Goal: Task Accomplishment & Management: Use online tool/utility

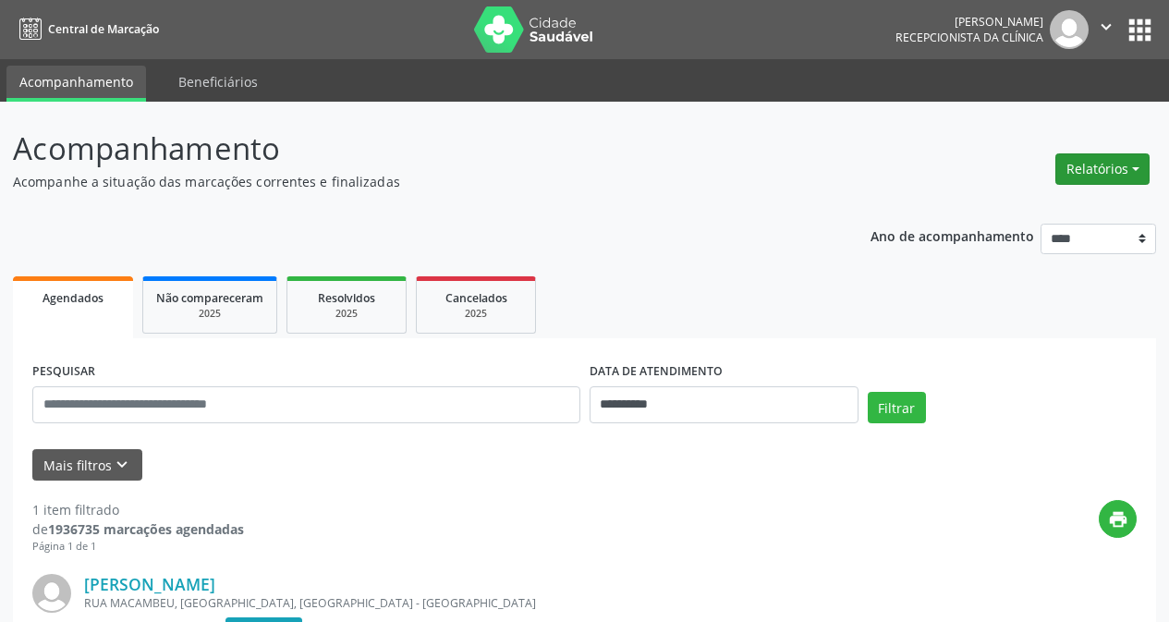
click at [1096, 181] on button "Relatórios" at bounding box center [1103, 168] width 94 height 31
click at [1018, 206] on link "Agendamentos" at bounding box center [1051, 209] width 199 height 26
select select "*"
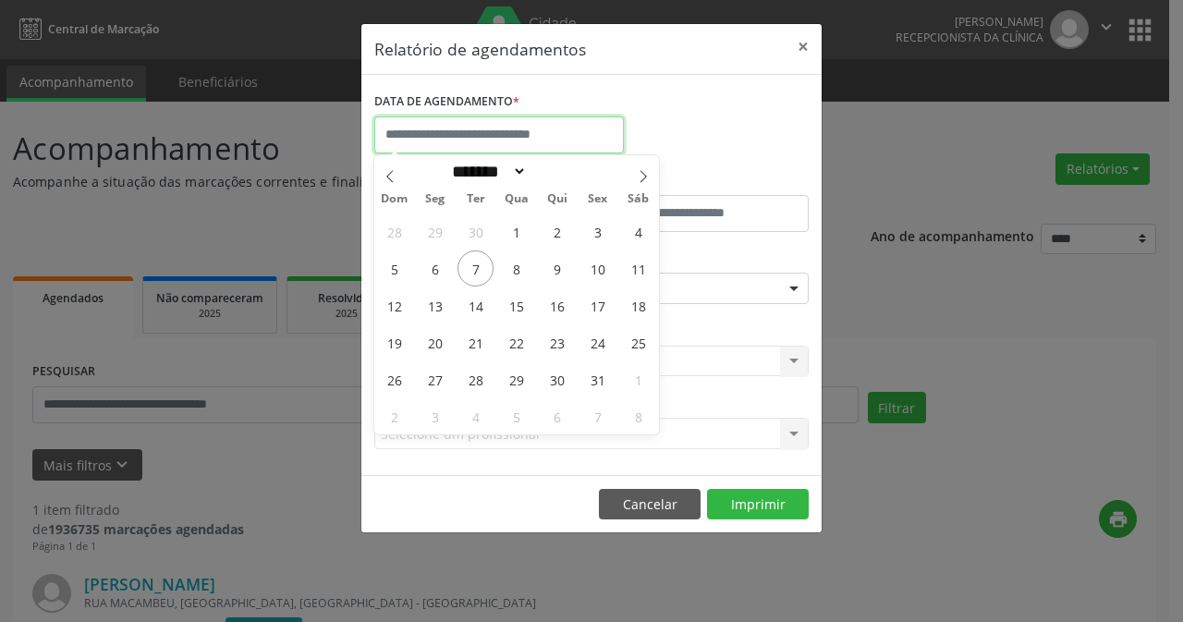
click at [491, 127] on input "text" at bounding box center [499, 134] width 250 height 37
click at [516, 268] on span "8" at bounding box center [516, 269] width 36 height 36
type input "**********"
click at [516, 268] on span "8" at bounding box center [516, 269] width 36 height 36
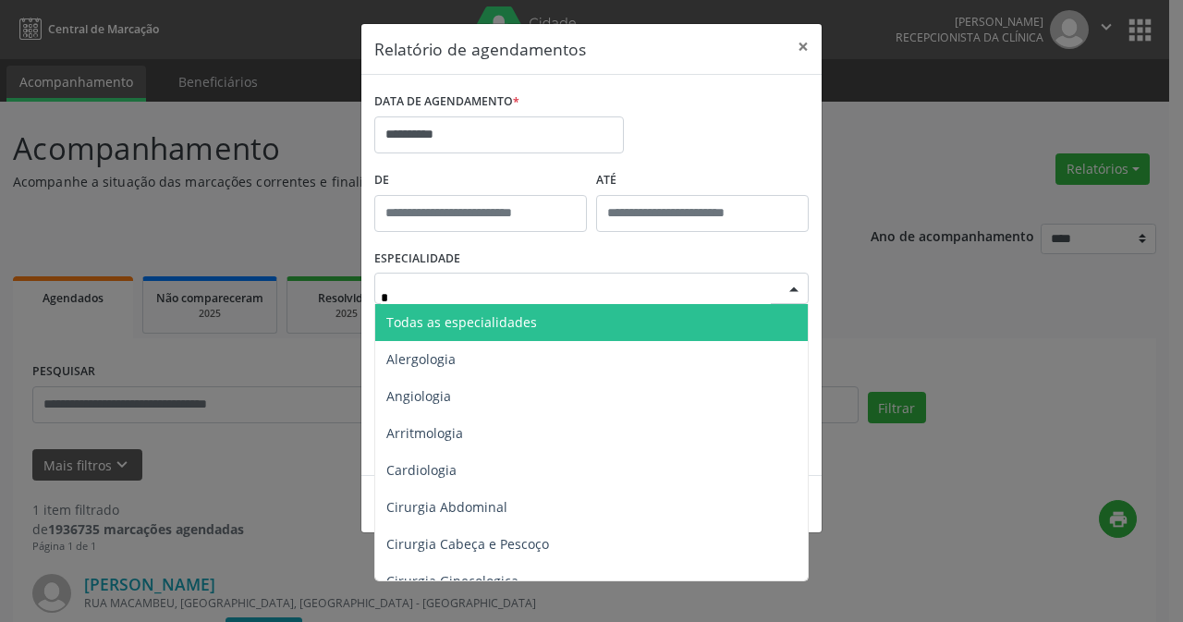
type input "**"
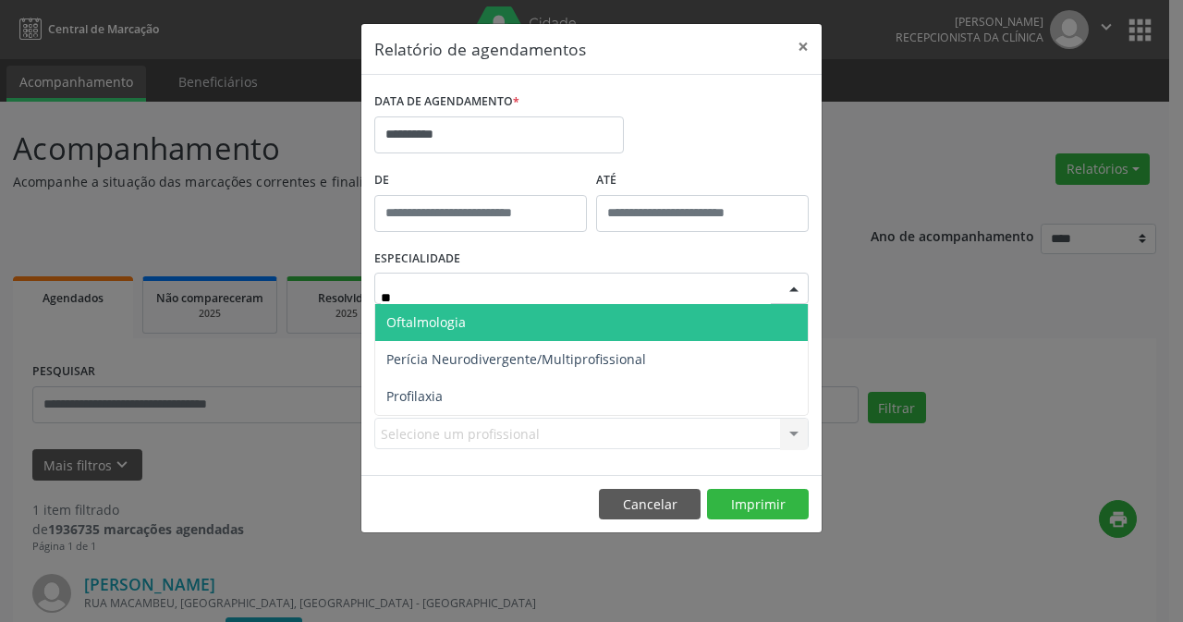
click at [517, 318] on span "Oftalmologia" at bounding box center [591, 322] width 433 height 37
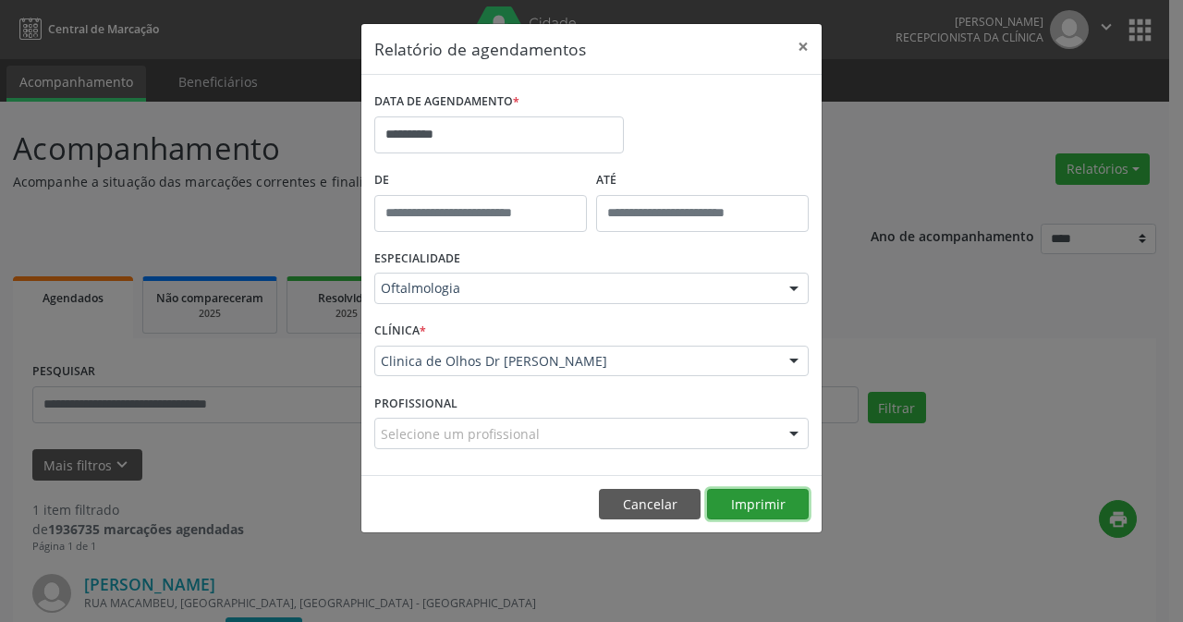
click at [763, 502] on button "Imprimir" at bounding box center [758, 504] width 102 height 31
click at [800, 44] on button "×" at bounding box center [803, 46] width 37 height 45
